Goal: Find specific page/section: Find specific page/section

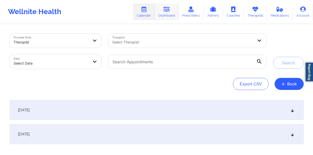
click at [170, 12] on link "Dashboard" at bounding box center [167, 12] width 24 height 17
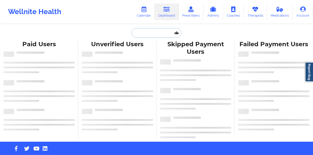
click at [150, 34] on input "text" at bounding box center [156, 33] width 50 height 10
paste input "[PERSON_NAME]"
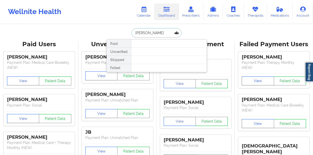
type input "[PERSON_NAME]"
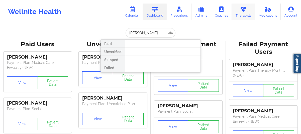
click at [246, 14] on link "Therapists" at bounding box center [243, 12] width 23 height 17
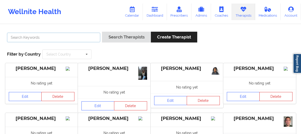
click at [55, 37] on input "text" at bounding box center [53, 38] width 93 height 10
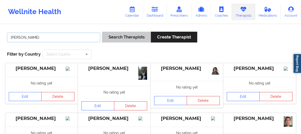
type input "[PERSON_NAME]"
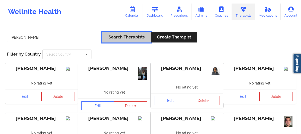
click at [109, 39] on button "Search Therapists" at bounding box center [126, 37] width 49 height 11
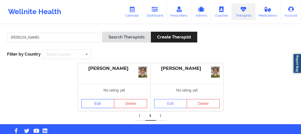
click at [85, 103] on link "Edit" at bounding box center [98, 103] width 33 height 9
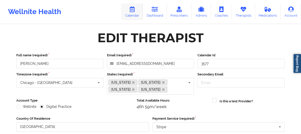
click at [130, 14] on link "Calendar" at bounding box center [132, 12] width 22 height 17
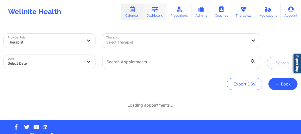
click at [155, 15] on link "Dashboard" at bounding box center [155, 12] width 24 height 17
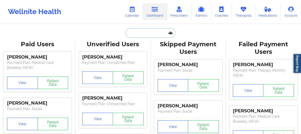
click at [137, 31] on input "text" at bounding box center [151, 33] width 50 height 10
paste input "[PERSON_NAME]"
type input "[PERSON_NAME]"
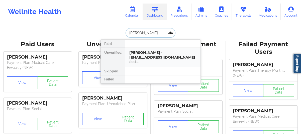
click at [137, 50] on div "[PERSON_NAME] - [EMAIL_ADDRESS][DOMAIN_NAME]" at bounding box center [162, 54] width 67 height 9
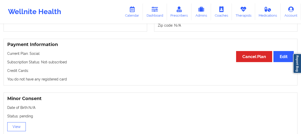
scroll to position [408, 0]
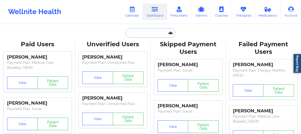
click at [142, 35] on input "text" at bounding box center [151, 33] width 50 height 10
paste input "[PERSON_NAME] [PHONE_NUMBER]"
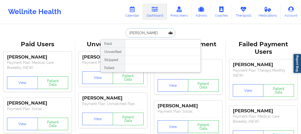
click at [144, 33] on input "[PERSON_NAME]" at bounding box center [151, 33] width 50 height 10
type input "[PERSON_NAME]"
